Goal: Find specific page/section

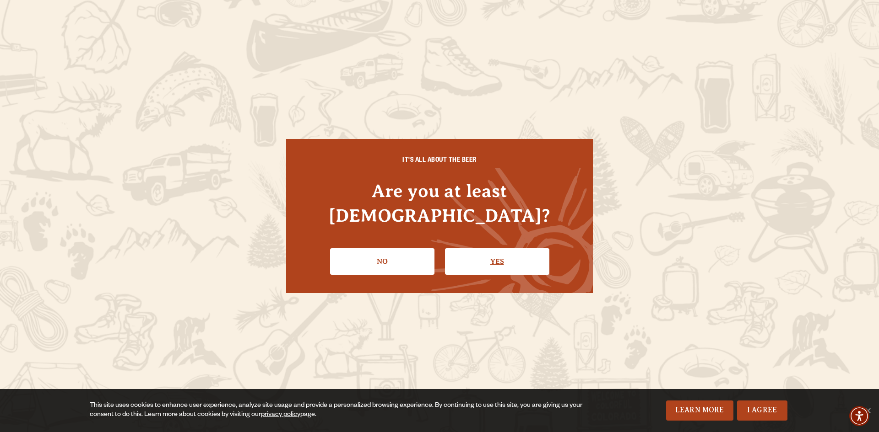
click at [485, 248] on link "Yes" at bounding box center [497, 261] width 104 height 27
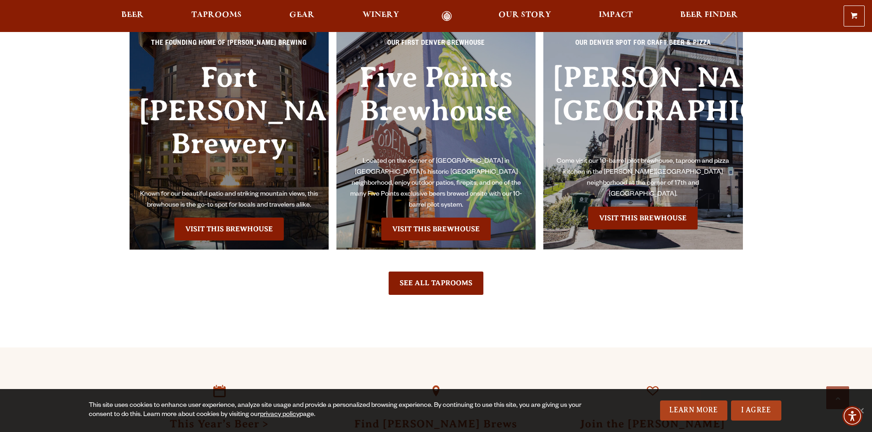
scroll to position [2517, 0]
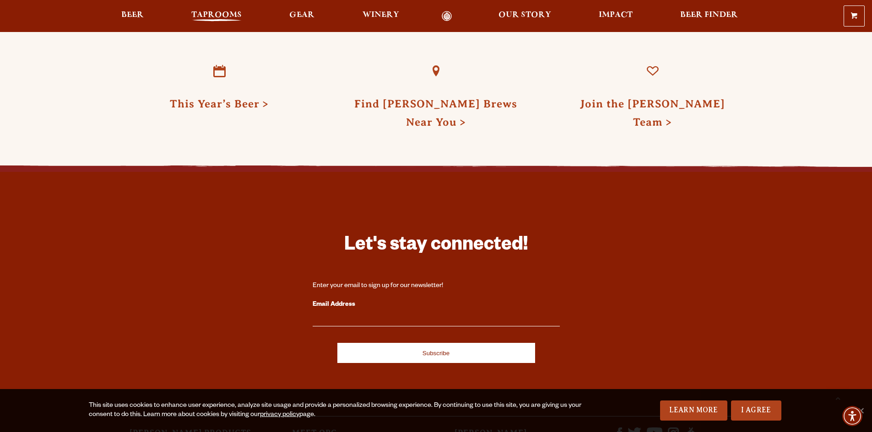
click at [210, 16] on span "Taprooms" at bounding box center [216, 14] width 50 height 7
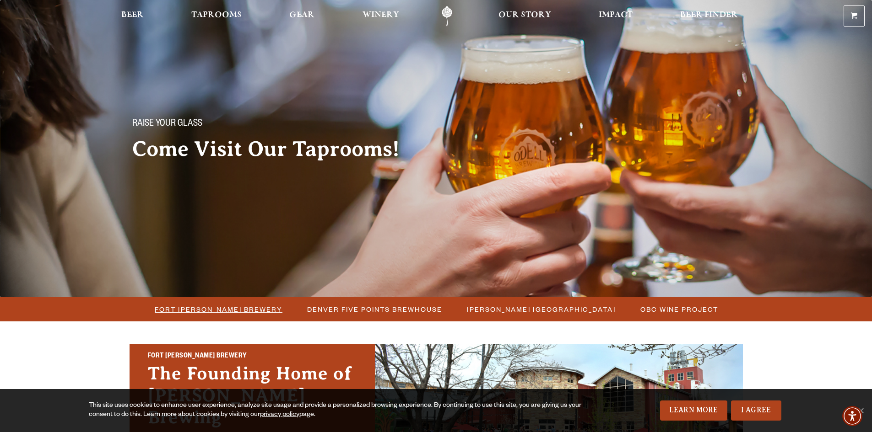
click at [241, 307] on span "Fort [PERSON_NAME] Brewery" at bounding box center [219, 309] width 128 height 13
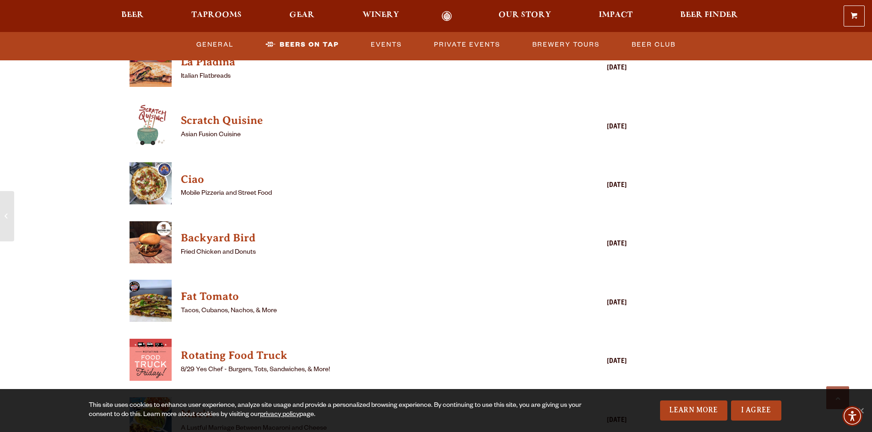
scroll to position [2288, 0]
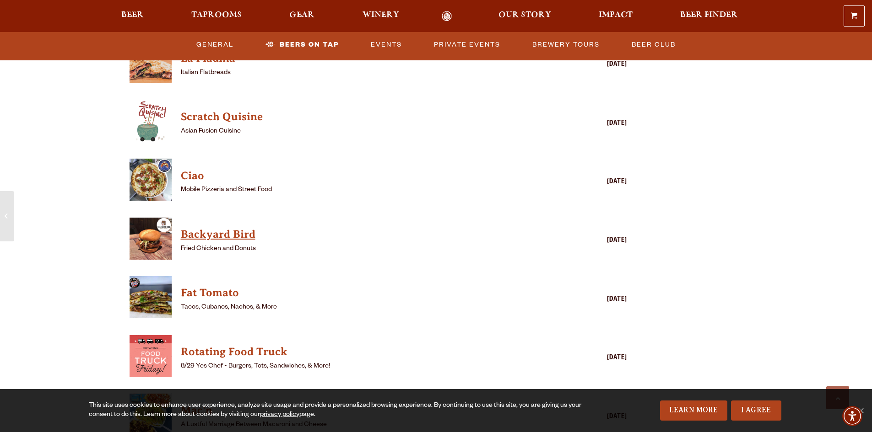
click at [223, 227] on h4 "Backyard Bird" at bounding box center [365, 234] width 369 height 15
